Goal: Task Accomplishment & Management: Use online tool/utility

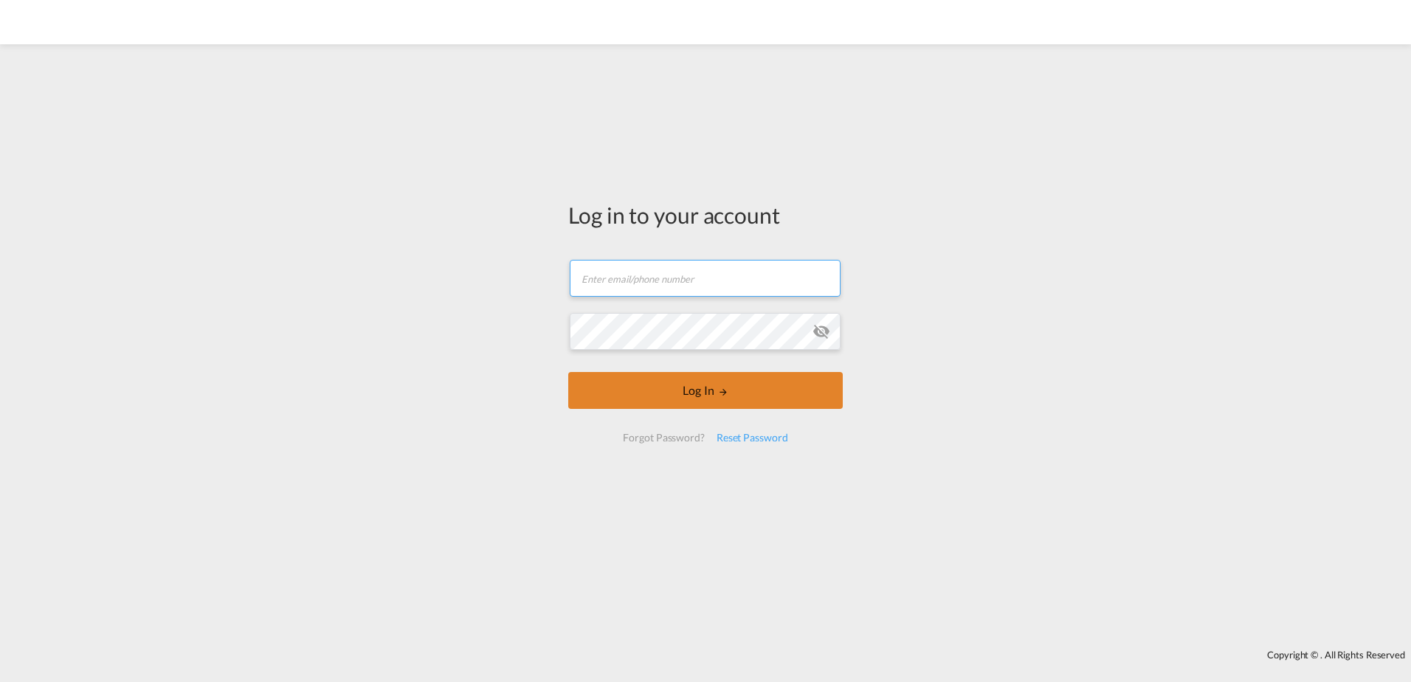
type input "[EMAIL_ADDRESS][PERSON_NAME][DOMAIN_NAME]"
click at [716, 390] on button "Log In" at bounding box center [705, 390] width 275 height 37
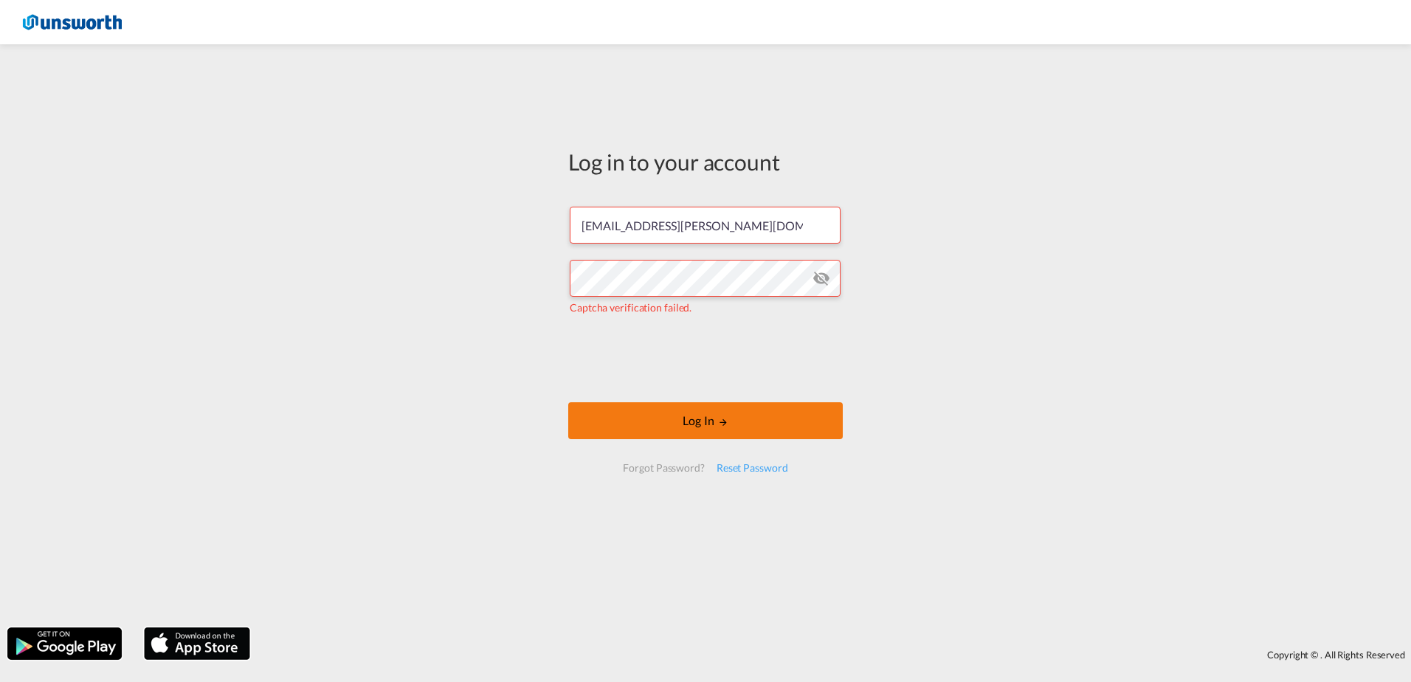
click at [666, 409] on button "Log In" at bounding box center [705, 420] width 275 height 37
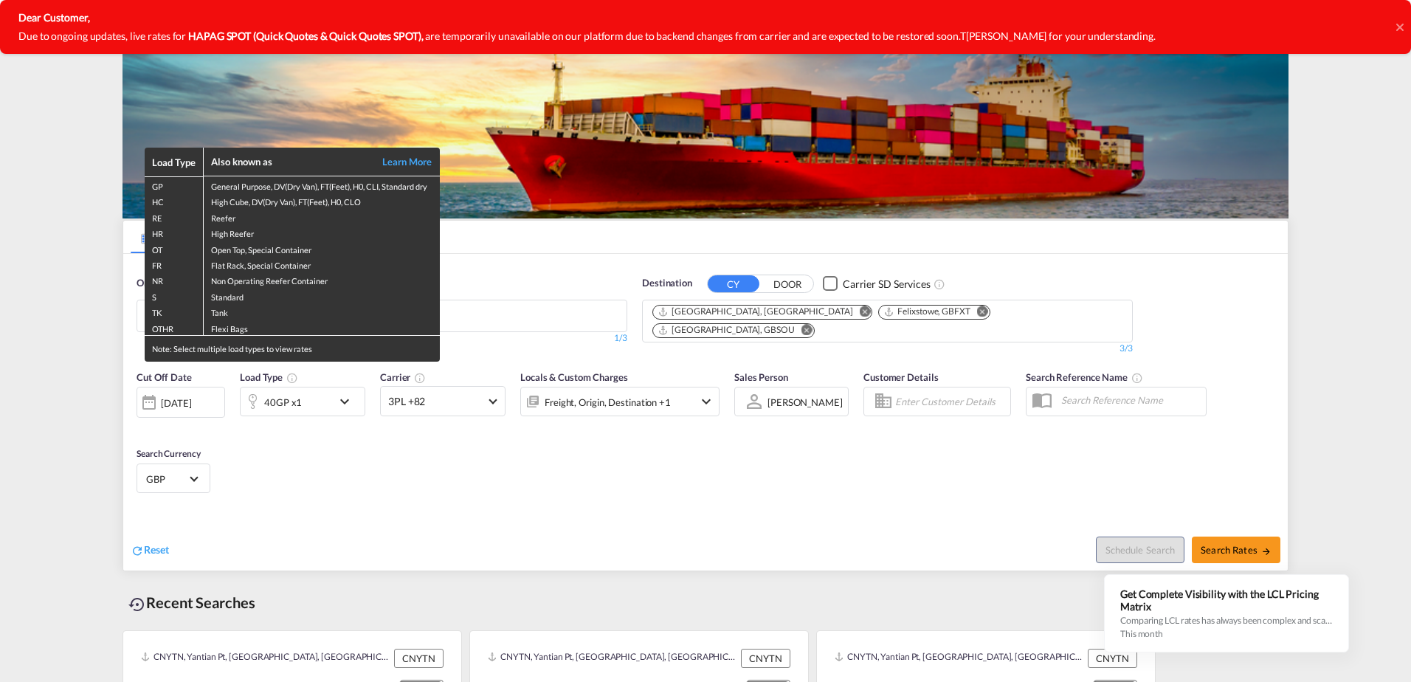
click at [351, 457] on div "Load Type Also known as Learn More GP General Purpose, DV(Dry Van), FT(Feet), H…" at bounding box center [705, 341] width 1411 height 682
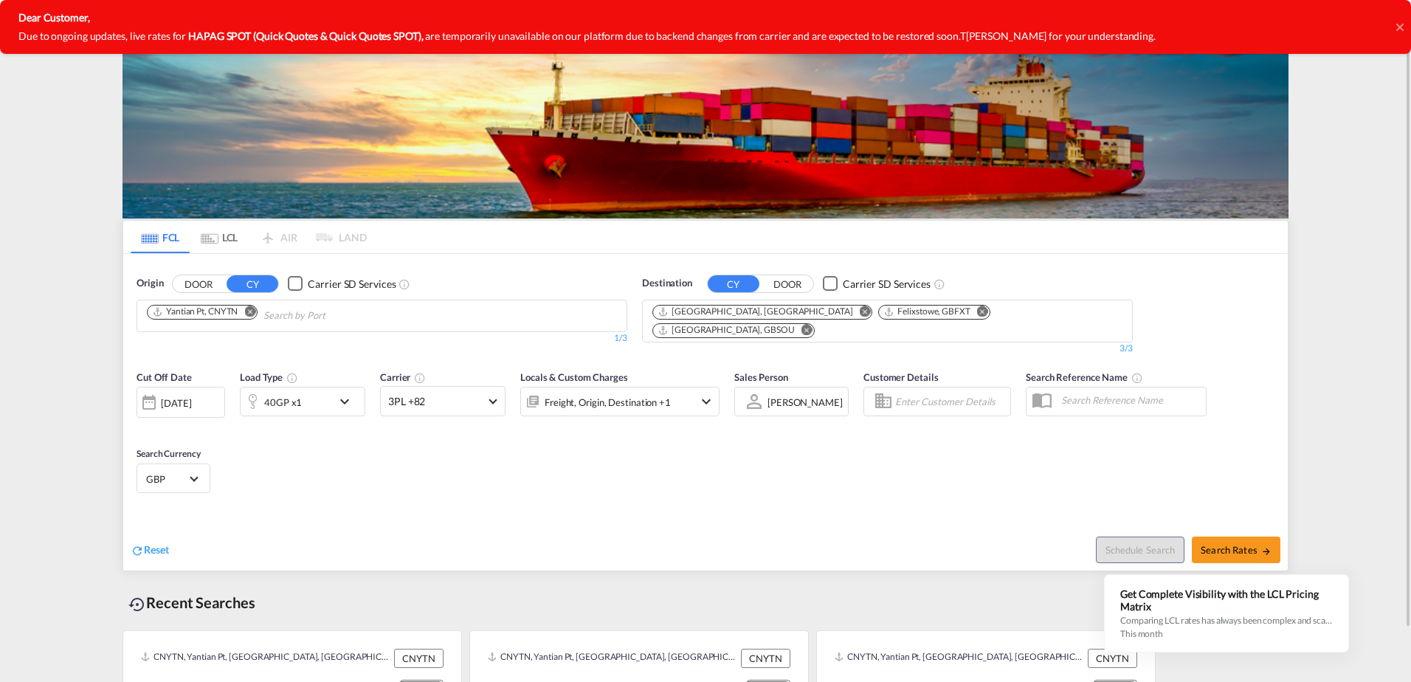
click at [218, 243] on md-tab-item "LCL" at bounding box center [219, 237] width 59 height 32
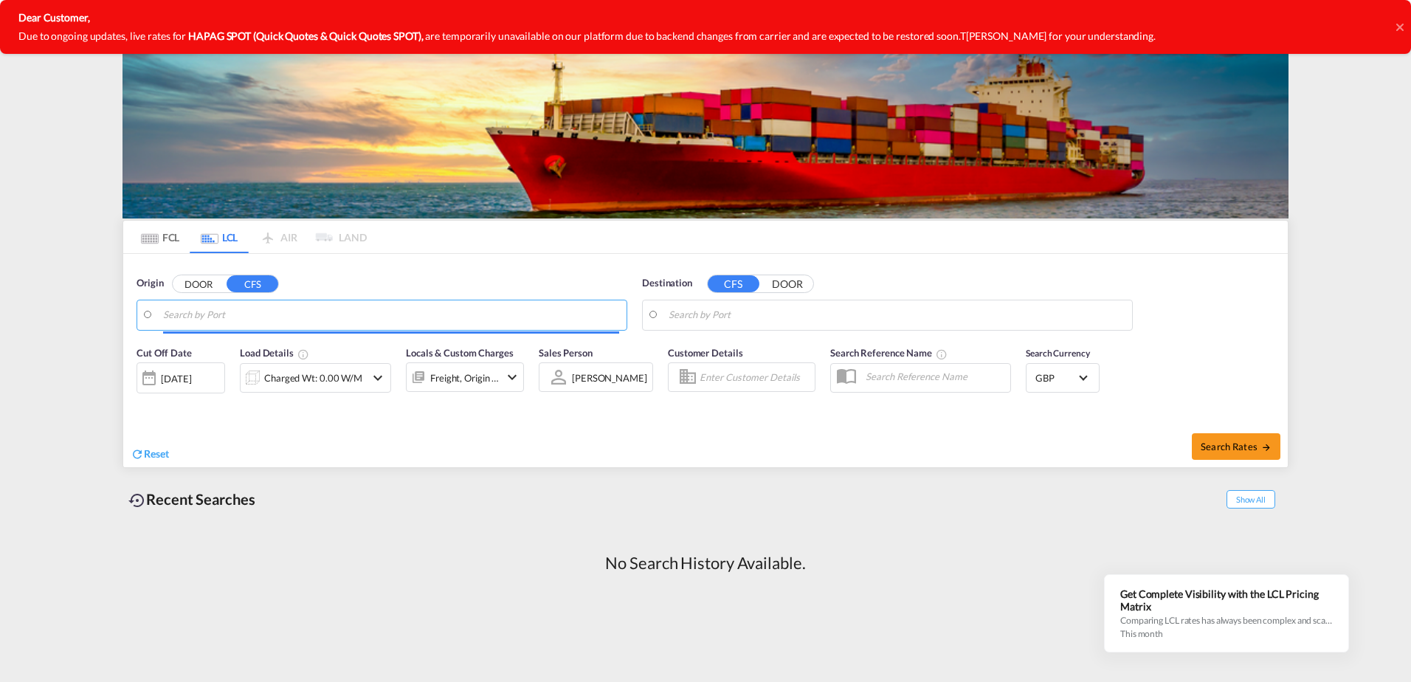
click at [404, 314] on input "Search by Port" at bounding box center [391, 315] width 456 height 22
